Goal: Task Accomplishment & Management: Complete application form

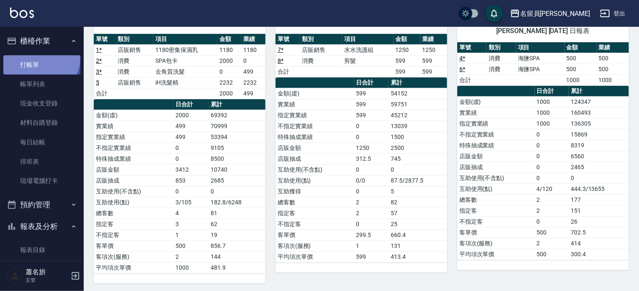
click at [38, 57] on link "打帳單" at bounding box center [41, 64] width 77 height 19
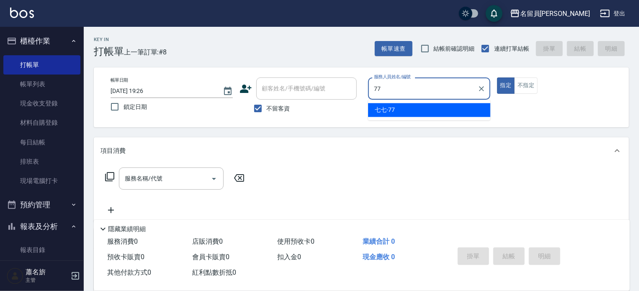
type input "七七-77"
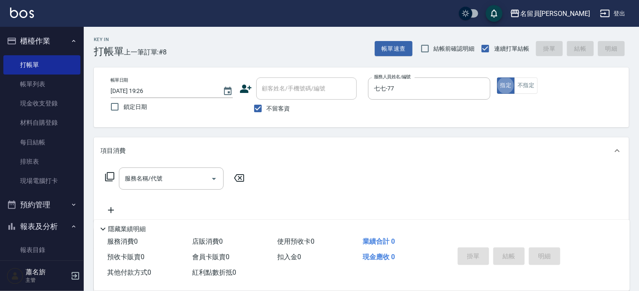
type button "true"
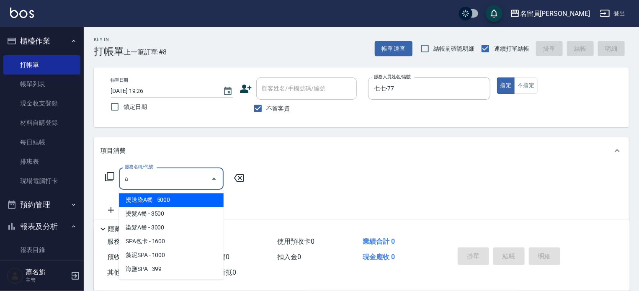
type input "燙送染A餐(27)"
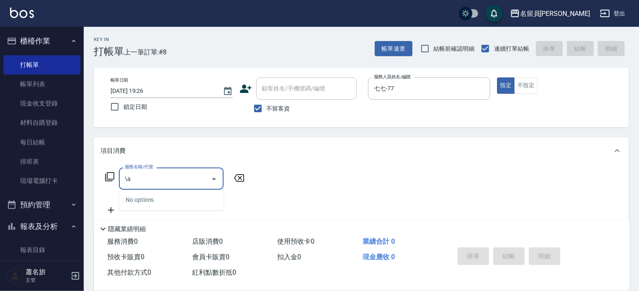
type input "\"
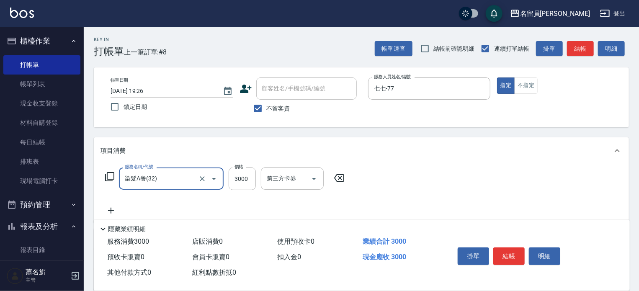
type input "染髮A餐(32)"
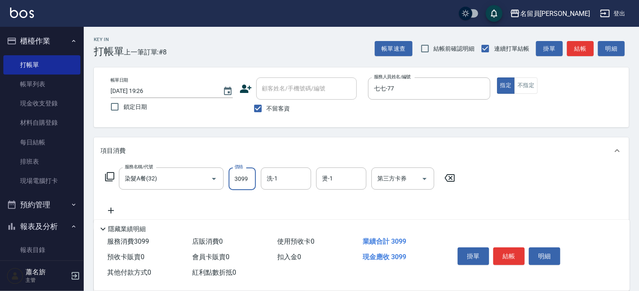
type input "3099"
type input "[PERSON_NAME]-17"
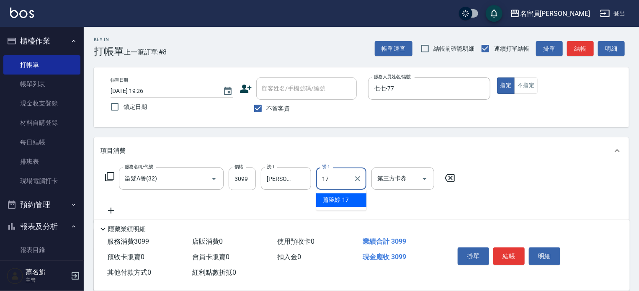
type input "[PERSON_NAME]-17"
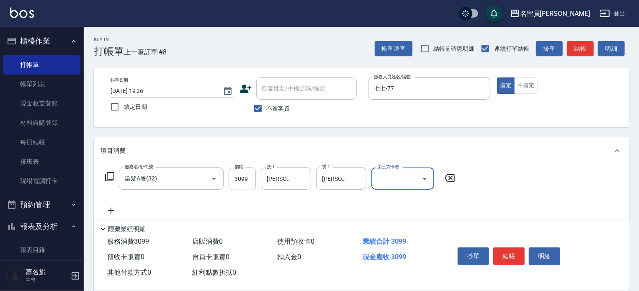
drag, startPoint x: 518, startPoint y: 252, endPoint x: 497, endPoint y: 242, distance: 23.8
click at [518, 252] on button "結帳" at bounding box center [508, 257] width 31 height 18
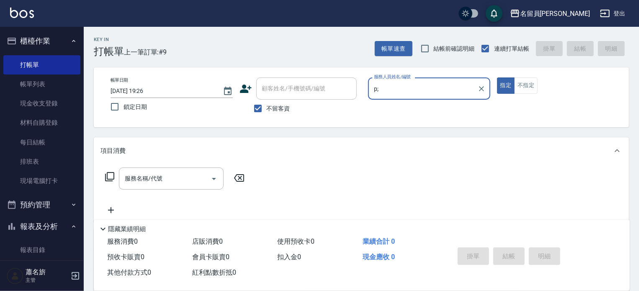
type input "p;"
click at [497, 77] on button "指定" at bounding box center [506, 85] width 18 height 16
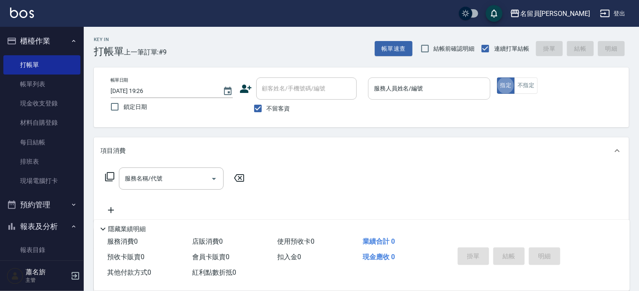
click at [433, 93] on input "服務人員姓名/編號" at bounding box center [429, 88] width 115 height 15
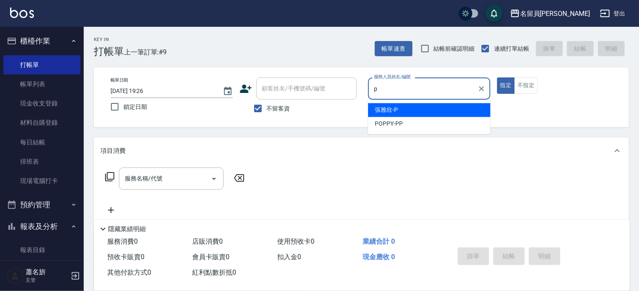
type input "[PERSON_NAME]"
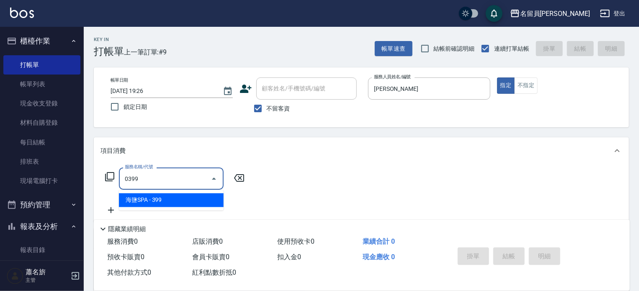
type input "海鹽SPA(0399)"
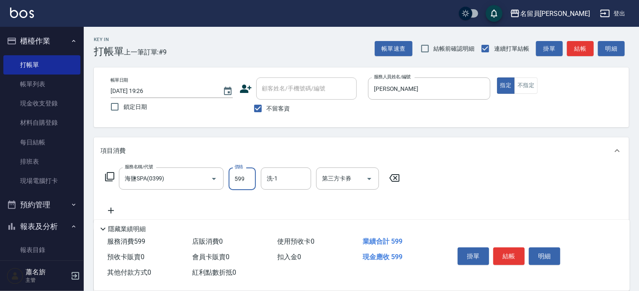
type input "599"
type input "[PERSON_NAME]-17"
click at [506, 262] on button "結帳" at bounding box center [508, 257] width 31 height 18
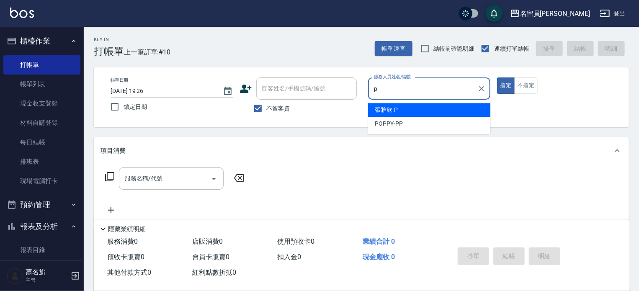
type input "[PERSON_NAME]"
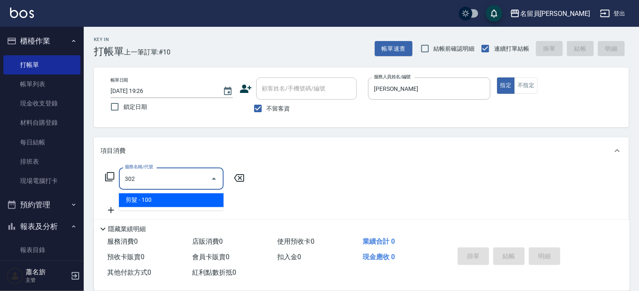
type input "剪髮(302)"
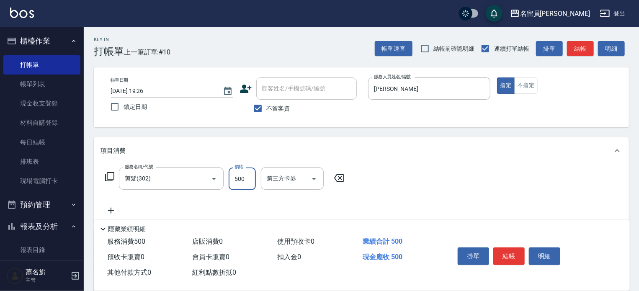
type input "500"
click at [508, 251] on button "結帳" at bounding box center [508, 257] width 31 height 18
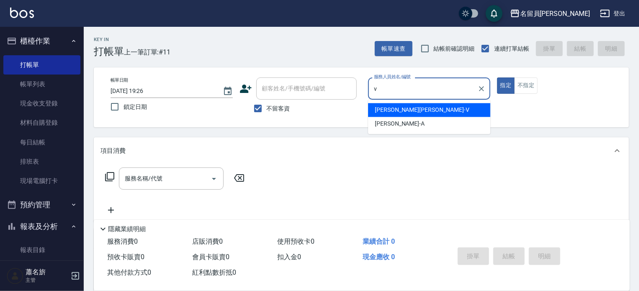
type input "[PERSON_NAME][PERSON_NAME]-V"
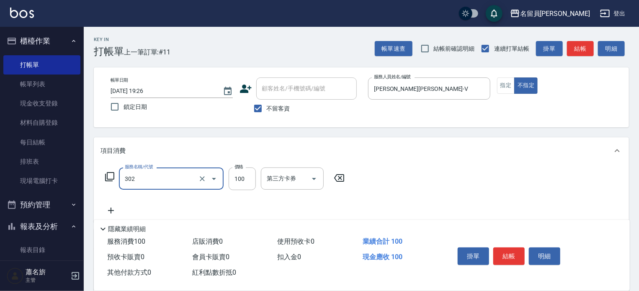
type input "剪髮(302)"
type input "230"
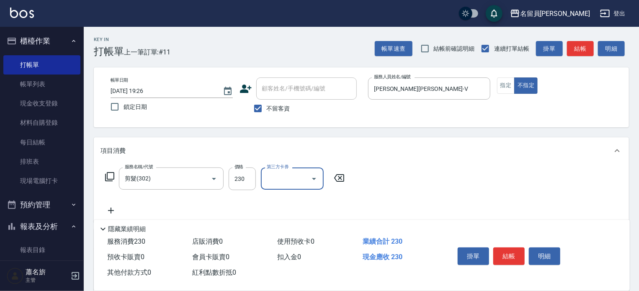
drag, startPoint x: 506, startPoint y: 254, endPoint x: 499, endPoint y: 255, distance: 7.2
click at [506, 254] on button "結帳" at bounding box center [508, 257] width 31 height 18
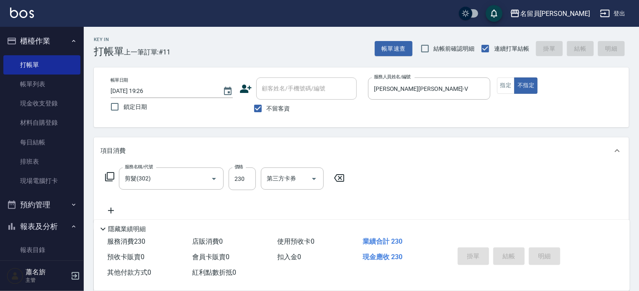
type input "[DATE] 19:27"
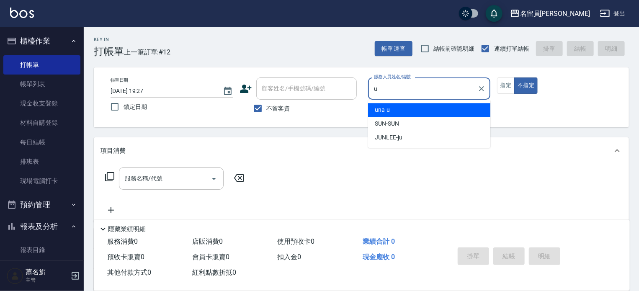
type input "u"
type button "false"
type input "una-u"
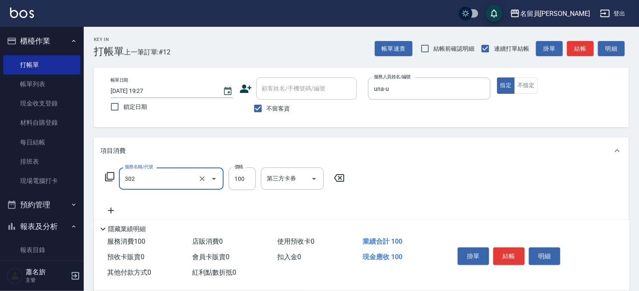
type input "剪髮(302)"
type input "250"
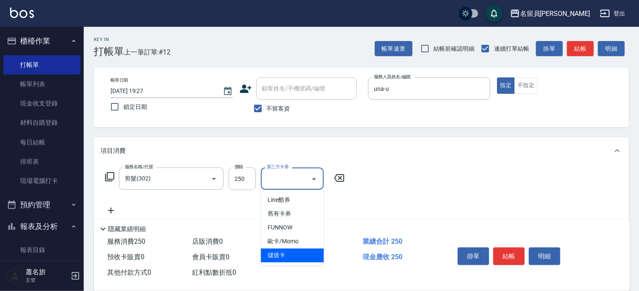
type input "儲值卡"
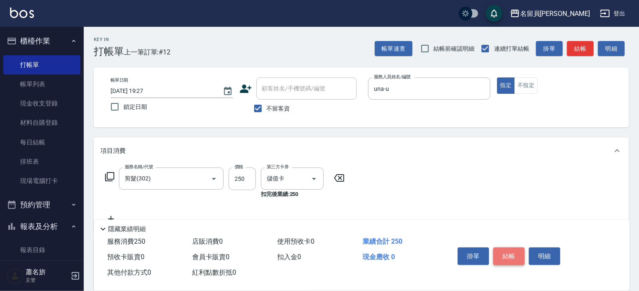
click at [517, 252] on button "結帳" at bounding box center [508, 257] width 31 height 18
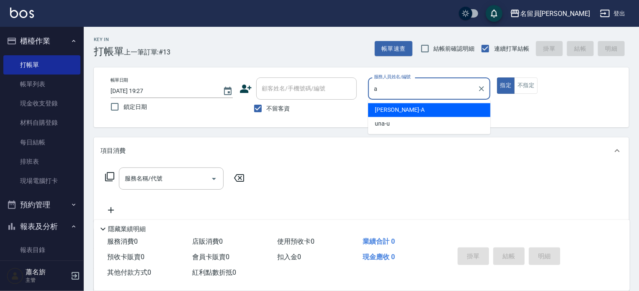
type input "[PERSON_NAME]"
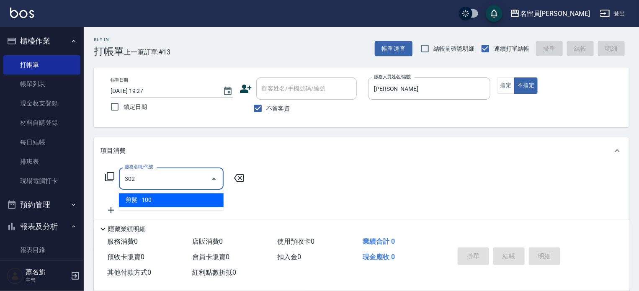
type input "剪髮(302)"
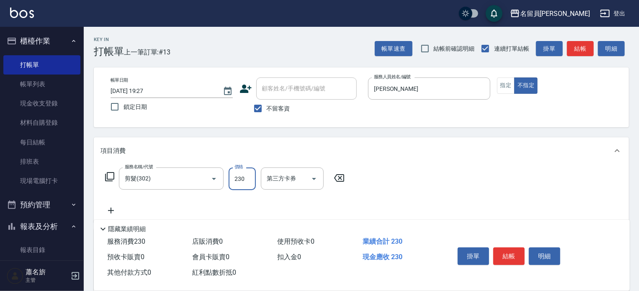
type input "230"
click at [512, 253] on button "結帳" at bounding box center [508, 257] width 31 height 18
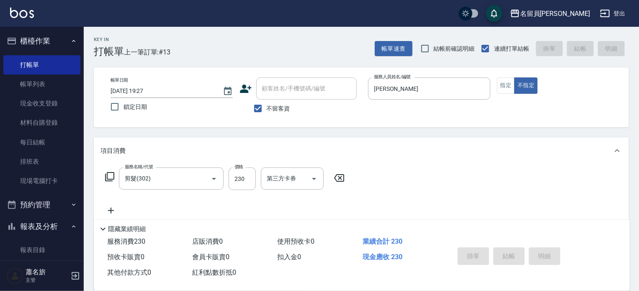
type input "[DATE] 19:32"
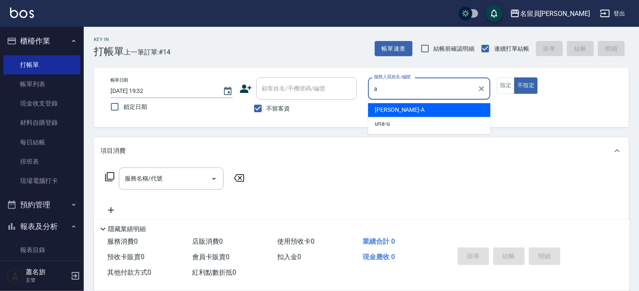
type input "[PERSON_NAME]"
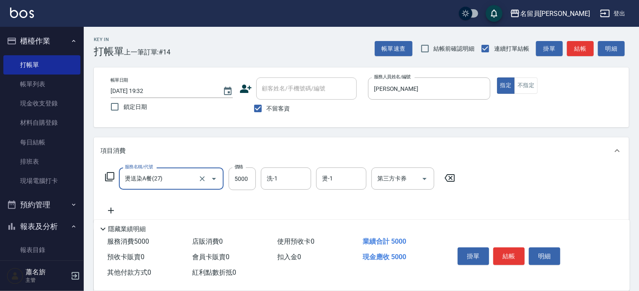
type input "燙送染A餐(27)"
type input "4699"
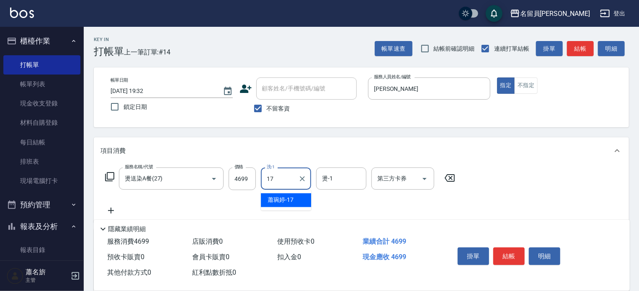
type input "[PERSON_NAME]-17"
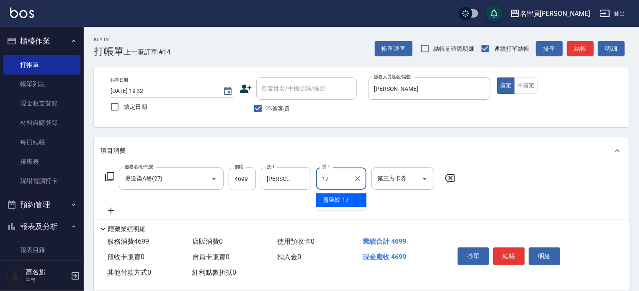
type input "[PERSON_NAME]-17"
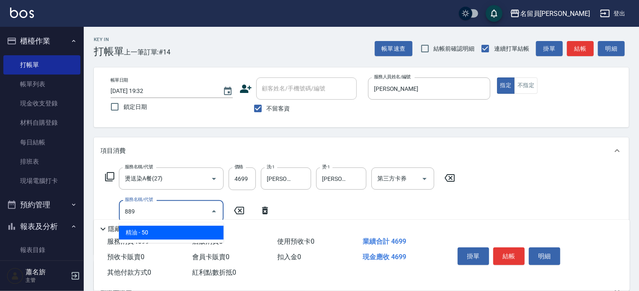
type input "精油(889)"
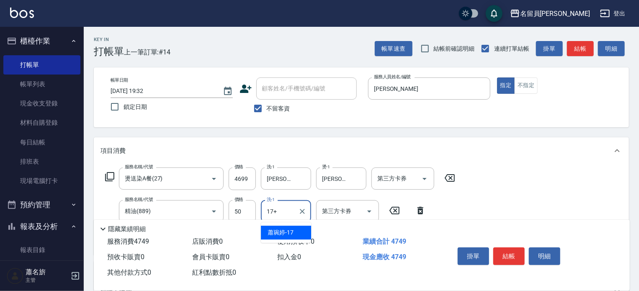
type input "17+"
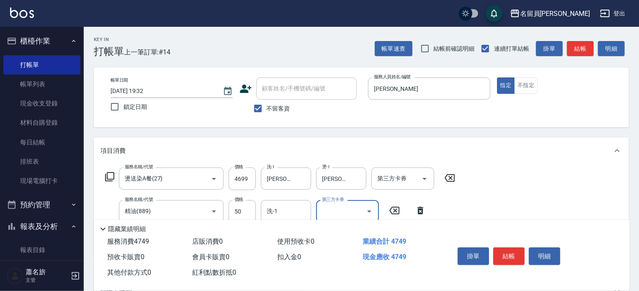
drag, startPoint x: 513, startPoint y: 253, endPoint x: 512, endPoint y: 248, distance: 5.0
click at [512, 253] on button "結帳" at bounding box center [508, 257] width 31 height 18
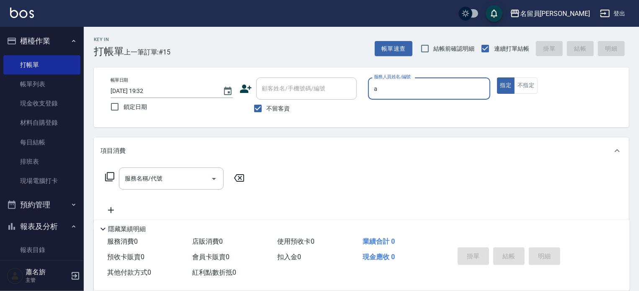
type input "[PERSON_NAME]"
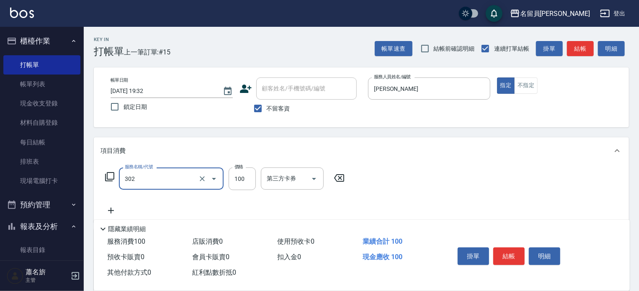
type input "剪髮(302)"
type input "130"
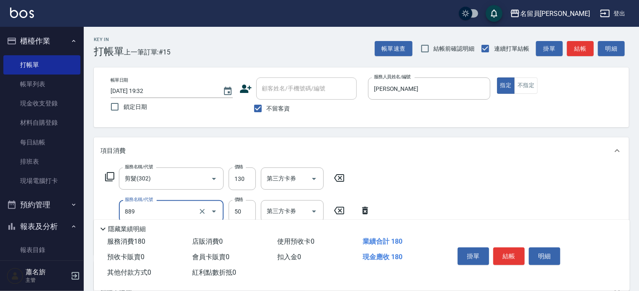
type input "精油(889)"
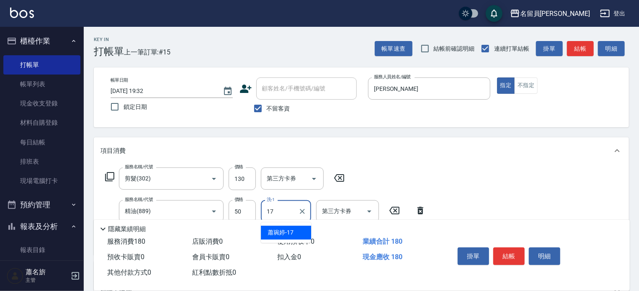
type input "[PERSON_NAME]-17"
type input "3"
type input "一般洗髮(602)"
type input "200"
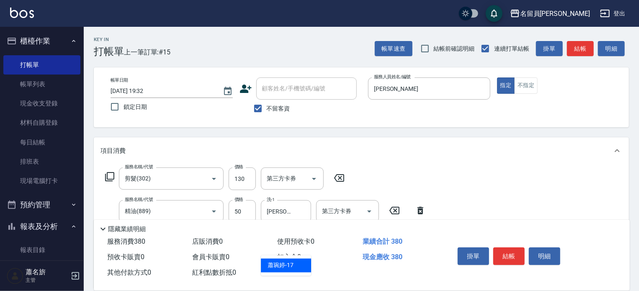
type input "[PERSON_NAME]-17"
type input "瞬間保養(415)"
type input "[PERSON_NAME]-17"
click at [523, 80] on button "不指定" at bounding box center [525, 85] width 23 height 16
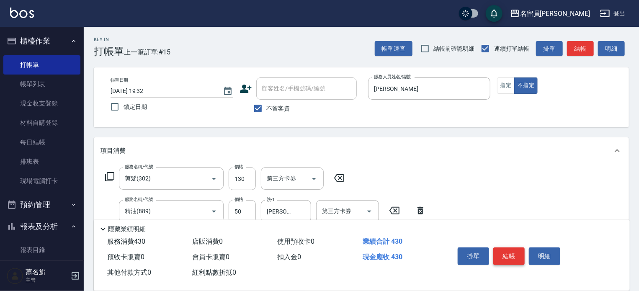
click at [514, 251] on button "結帳" at bounding box center [508, 257] width 31 height 18
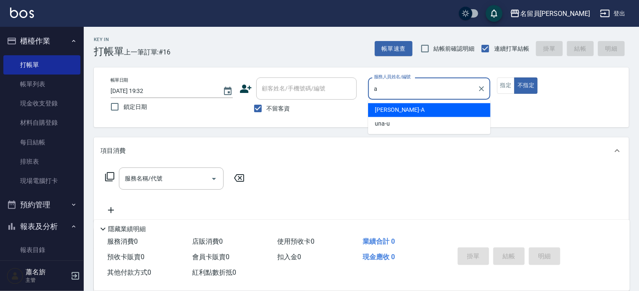
type input "[PERSON_NAME]"
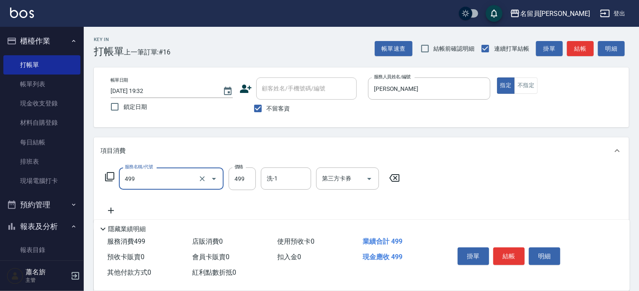
type input "去角質洗髮(499)"
type input "799"
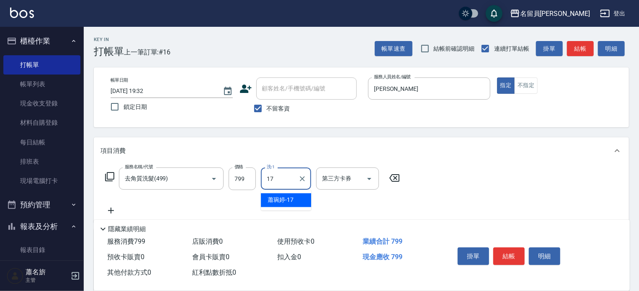
type input "[PERSON_NAME]-17"
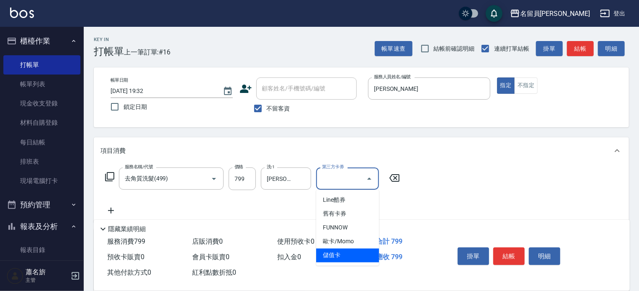
type input "儲值卡"
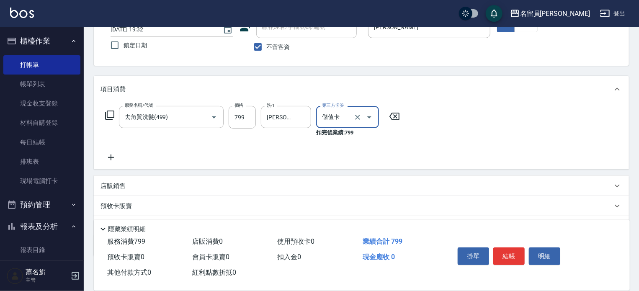
scroll to position [84, 0]
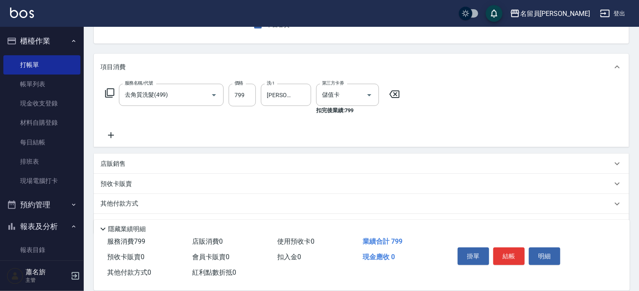
drag, startPoint x: 250, startPoint y: 168, endPoint x: 249, endPoint y: 164, distance: 4.6
click at [249, 165] on div "店販銷售" at bounding box center [361, 164] width 535 height 20
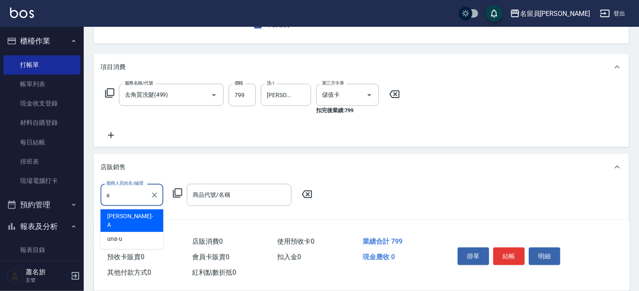
type input "[PERSON_NAME]"
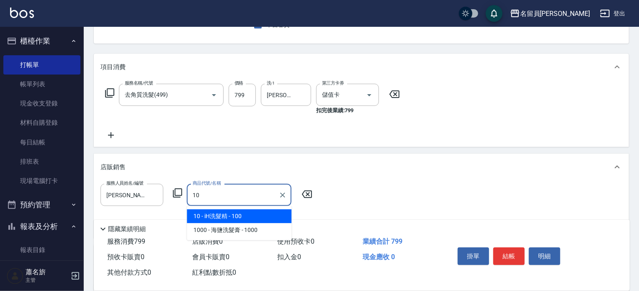
type input "iH洗髮精"
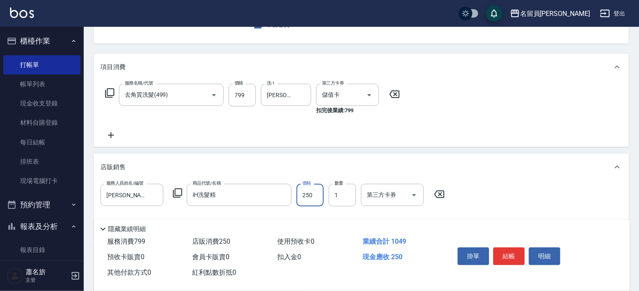
type input "250"
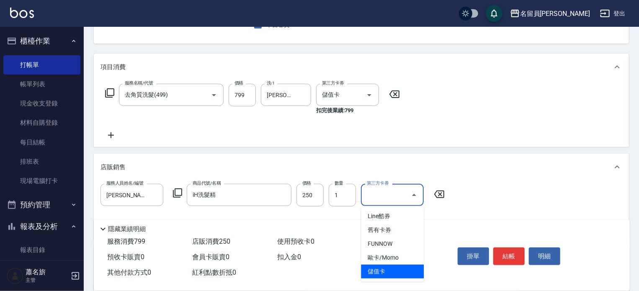
type input "儲值卡"
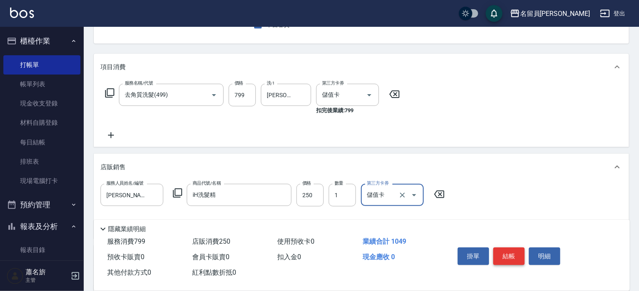
click at [519, 251] on button "結帳" at bounding box center [508, 257] width 31 height 18
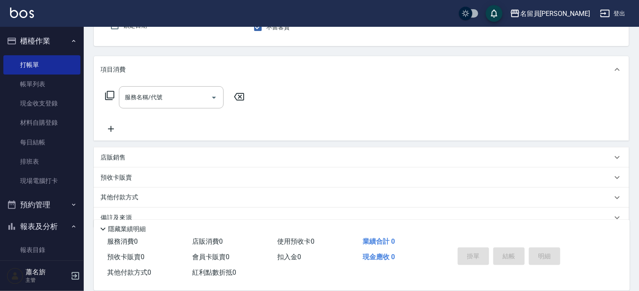
type input "[PERSON_NAME]"
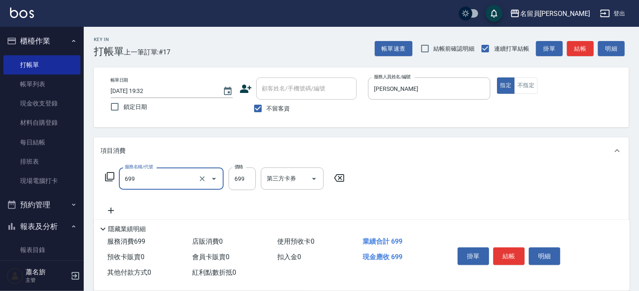
type input "精油洗髮(699)"
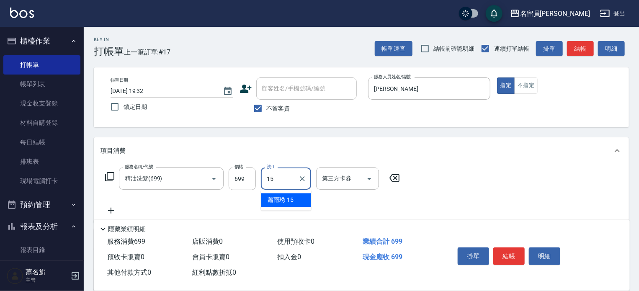
type input "[PERSON_NAME]-15"
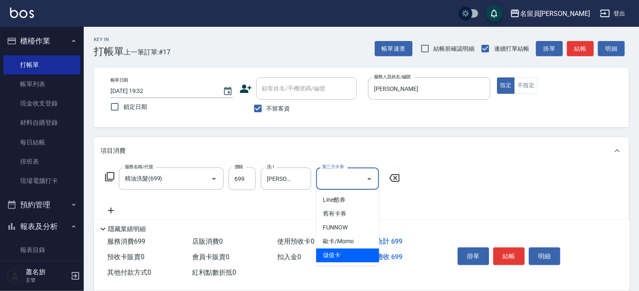
type input "儲值卡"
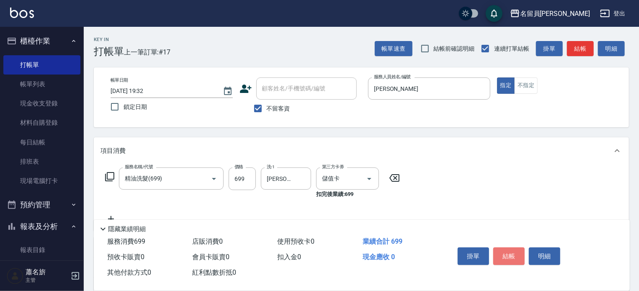
drag, startPoint x: 508, startPoint y: 260, endPoint x: 506, endPoint y: 255, distance: 5.3
click at [508, 256] on button "結帳" at bounding box center [508, 257] width 31 height 18
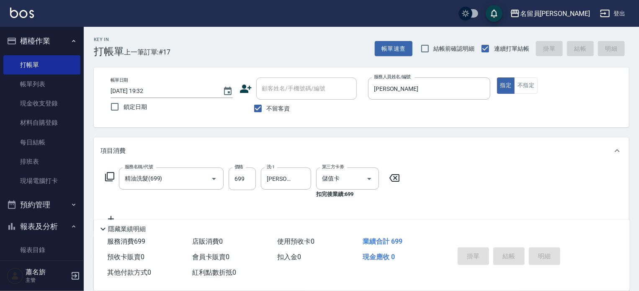
type input "[DATE] 19:33"
